Goal: Share content: Share content

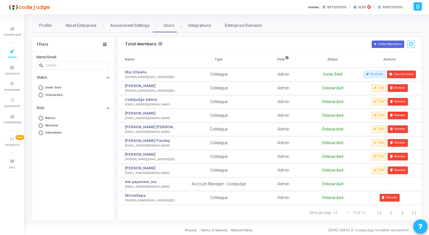
click at [13, 51] on icon at bounding box center [12, 51] width 12 height 7
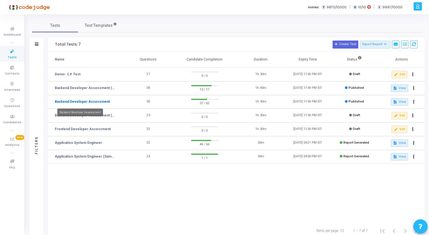
click at [92, 100] on link "Backend Developer Assessment" at bounding box center [82, 101] width 55 height 5
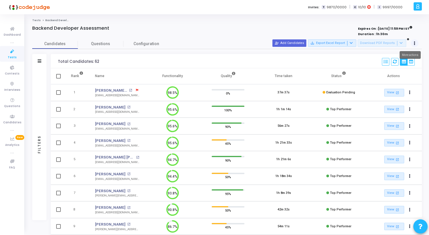
click at [416, 44] on button at bounding box center [415, 43] width 8 height 8
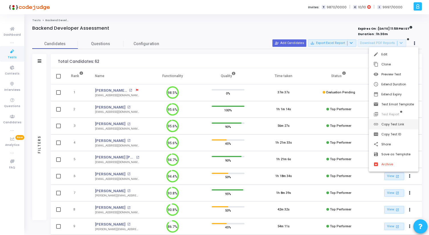
click at [392, 126] on button "link Copy Test Link" at bounding box center [394, 124] width 50 height 10
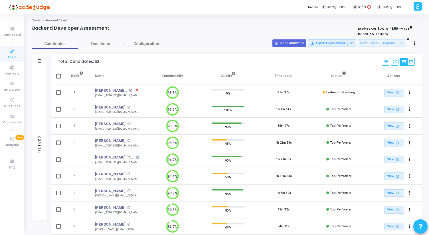
click at [168, 37] on div at bounding box center [146, 34] width 228 height 6
click at [12, 56] on span "Tests" at bounding box center [12, 57] width 9 height 5
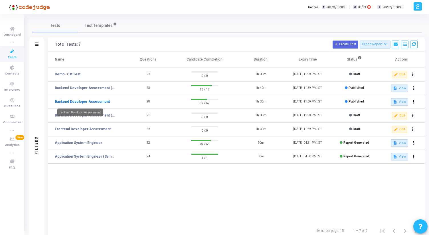
click at [101, 102] on link "Backend Developer Assessment" at bounding box center [82, 101] width 55 height 5
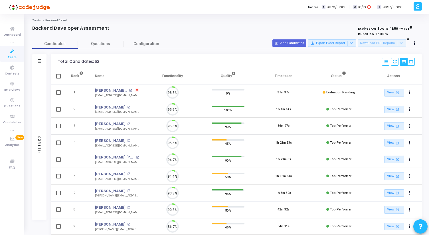
scroll to position [12, 15]
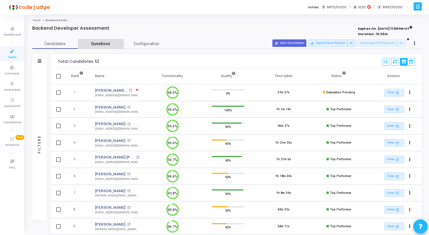
click at [103, 46] on span "Questions" at bounding box center [101, 44] width 46 height 6
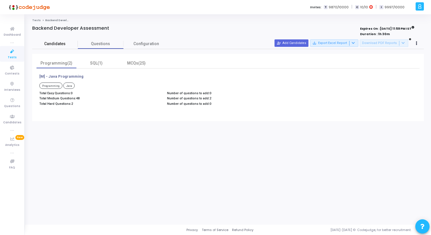
click at [68, 45] on span "Candidates" at bounding box center [55, 44] width 46 height 6
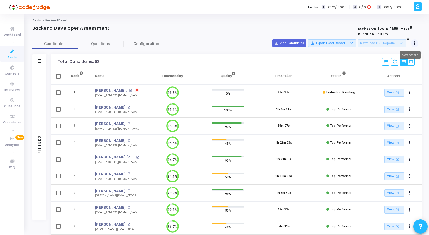
click at [417, 43] on button at bounding box center [415, 43] width 8 height 8
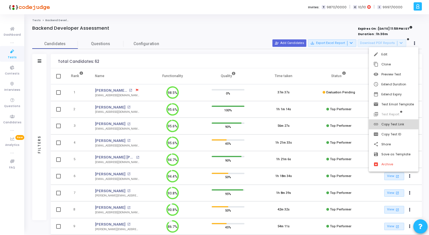
click at [399, 126] on button "link Copy Test Link" at bounding box center [394, 124] width 50 height 10
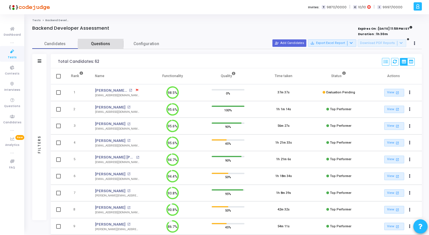
click at [96, 46] on span "Questions" at bounding box center [101, 44] width 46 height 6
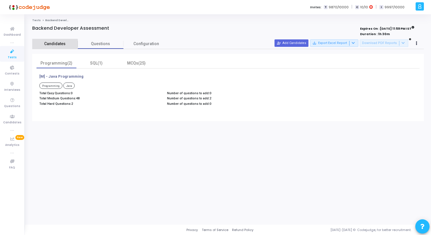
click at [52, 45] on span "Candidates" at bounding box center [55, 44] width 46 height 6
